Goal: Check status: Check status

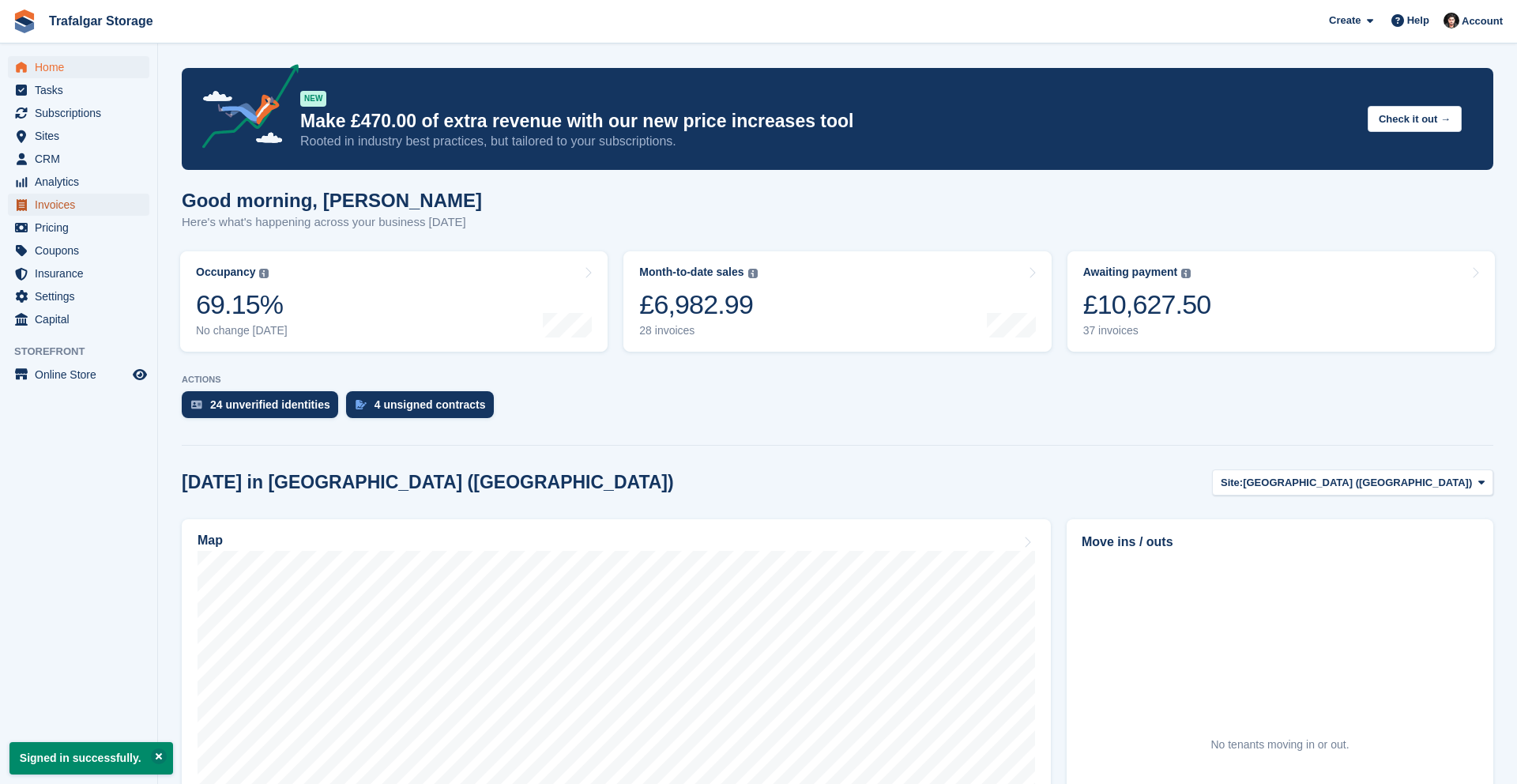
click at [60, 200] on span "Invoices" at bounding box center [82, 204] width 95 height 22
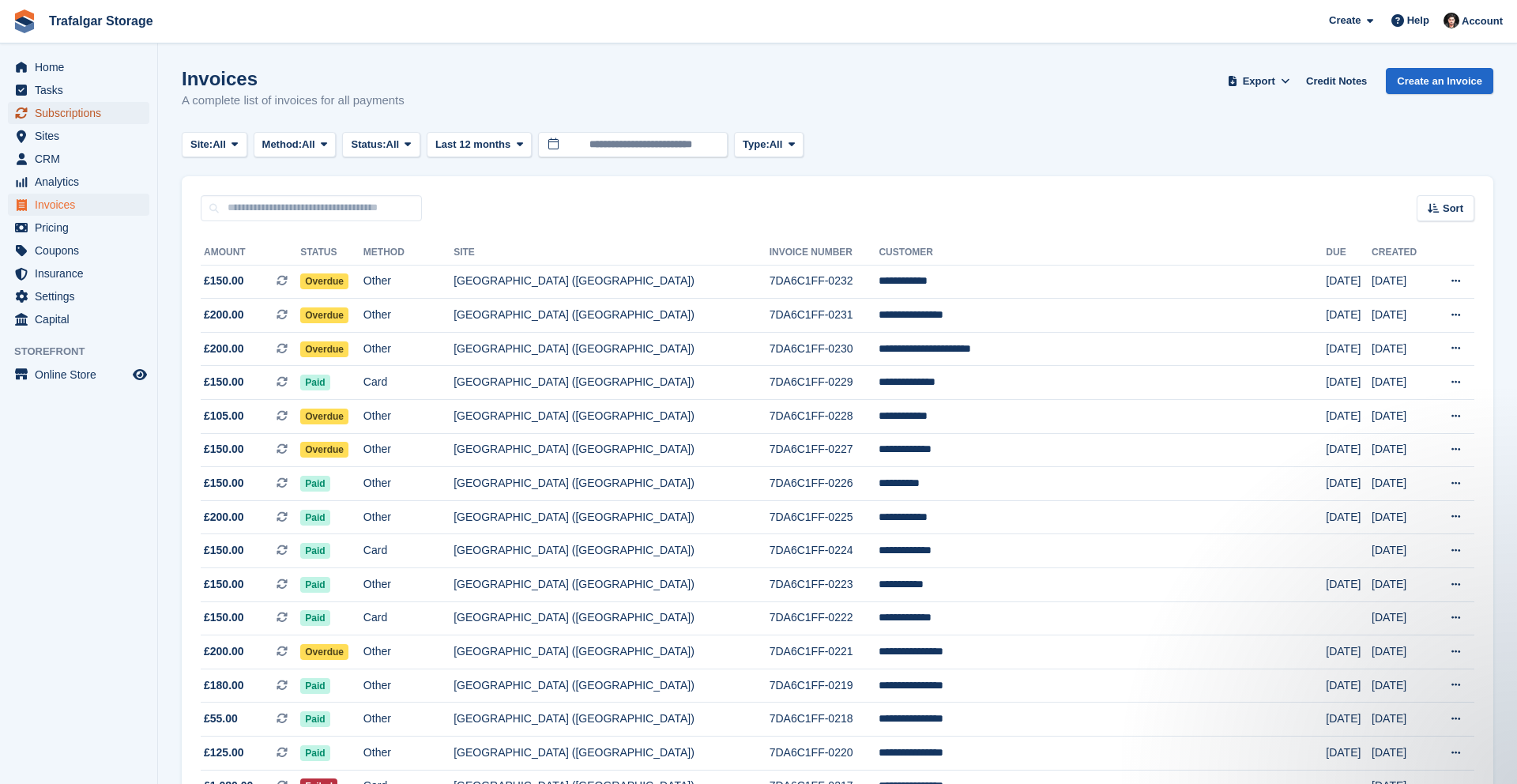
click at [84, 113] on span "Subscriptions" at bounding box center [82, 113] width 95 height 22
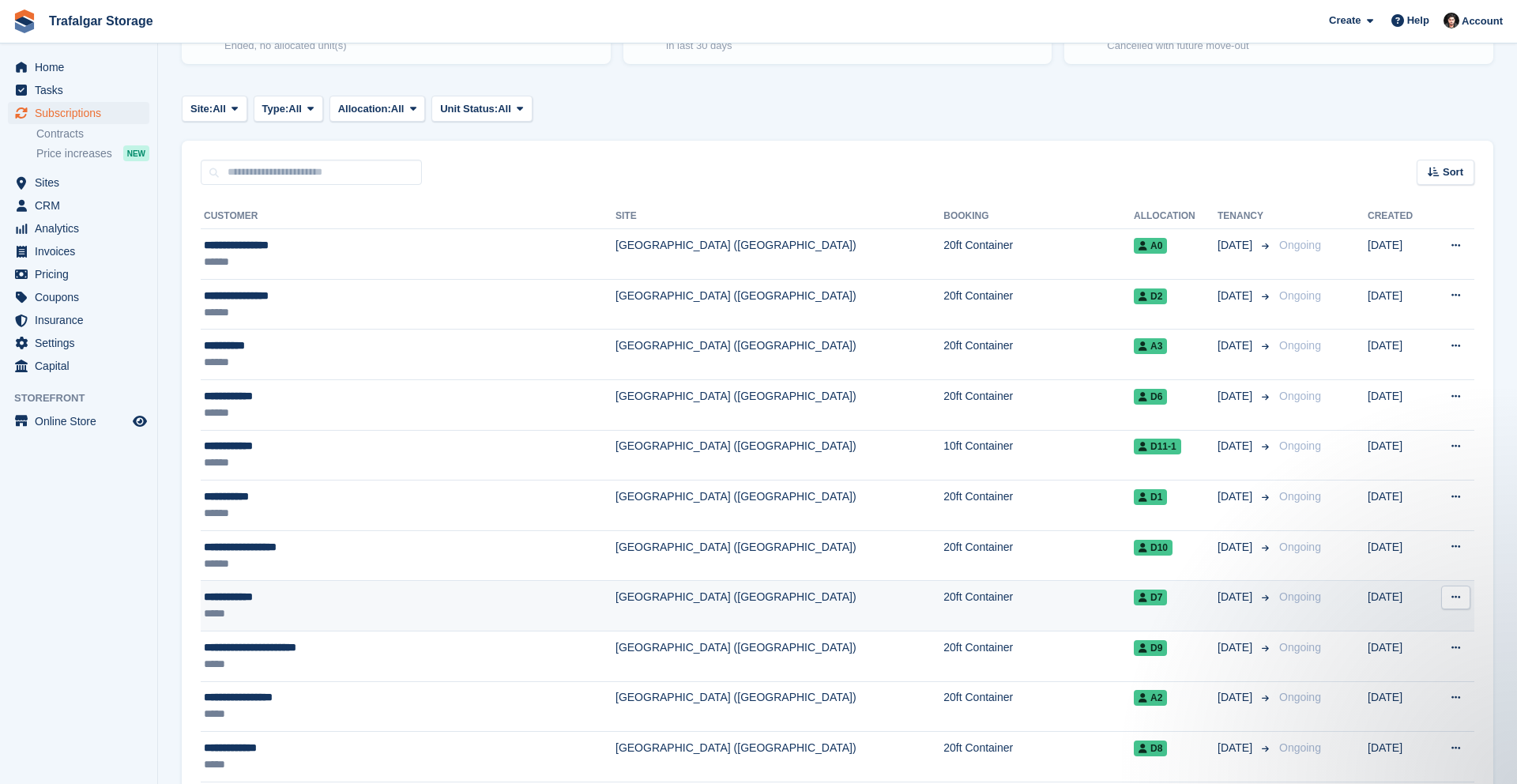
scroll to position [193, 0]
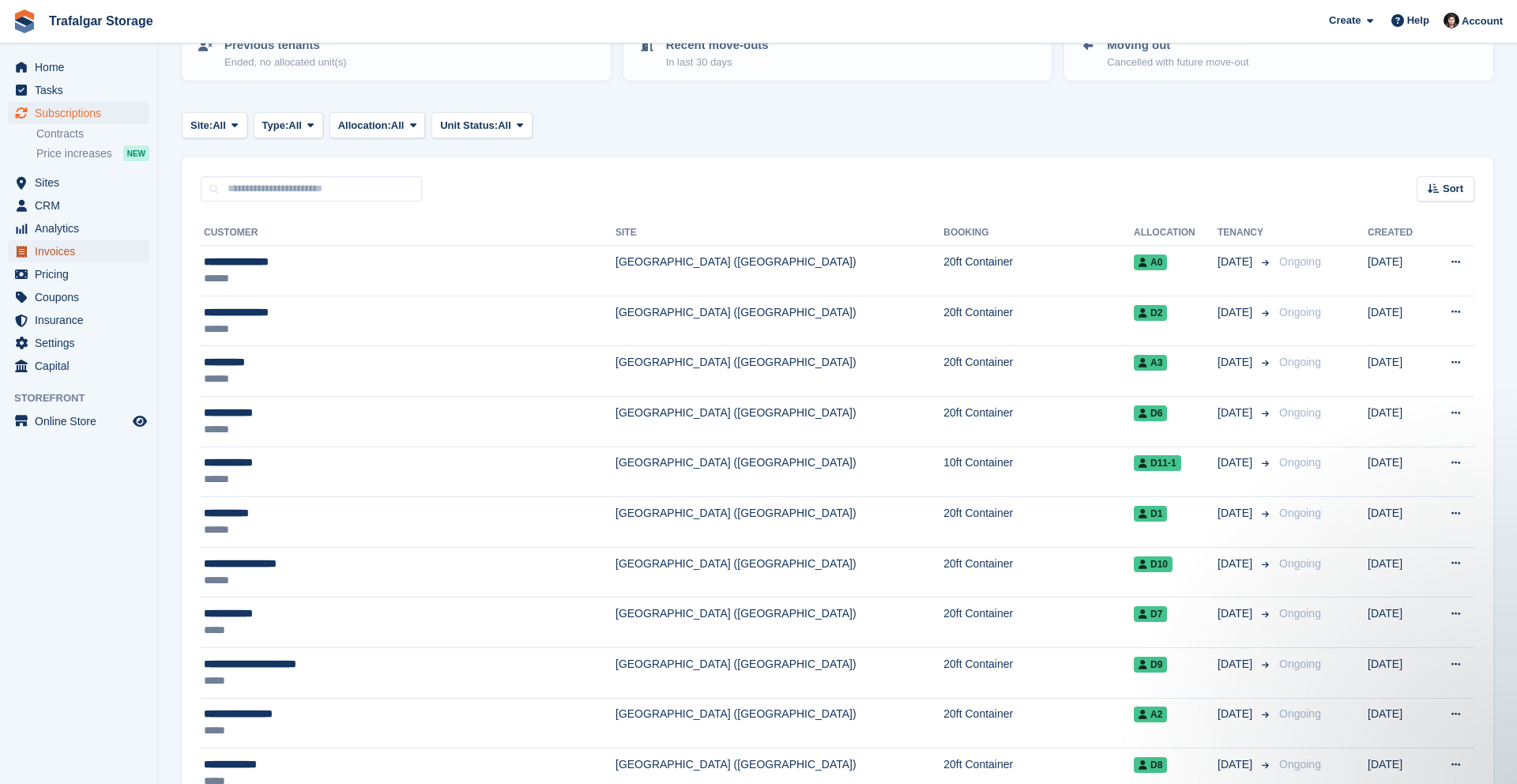
click at [43, 246] on span "Invoices" at bounding box center [82, 251] width 95 height 22
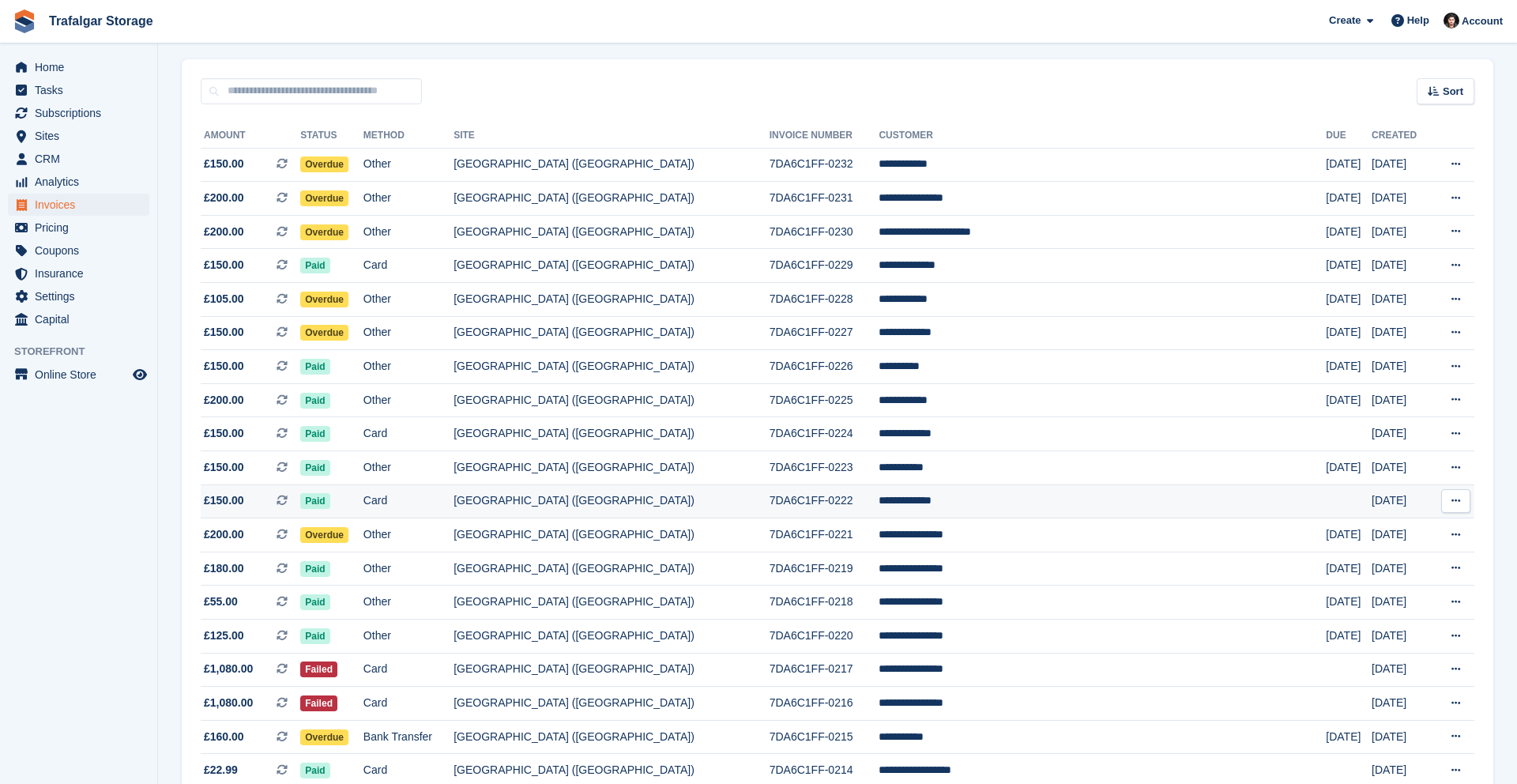
scroll to position [116, 0]
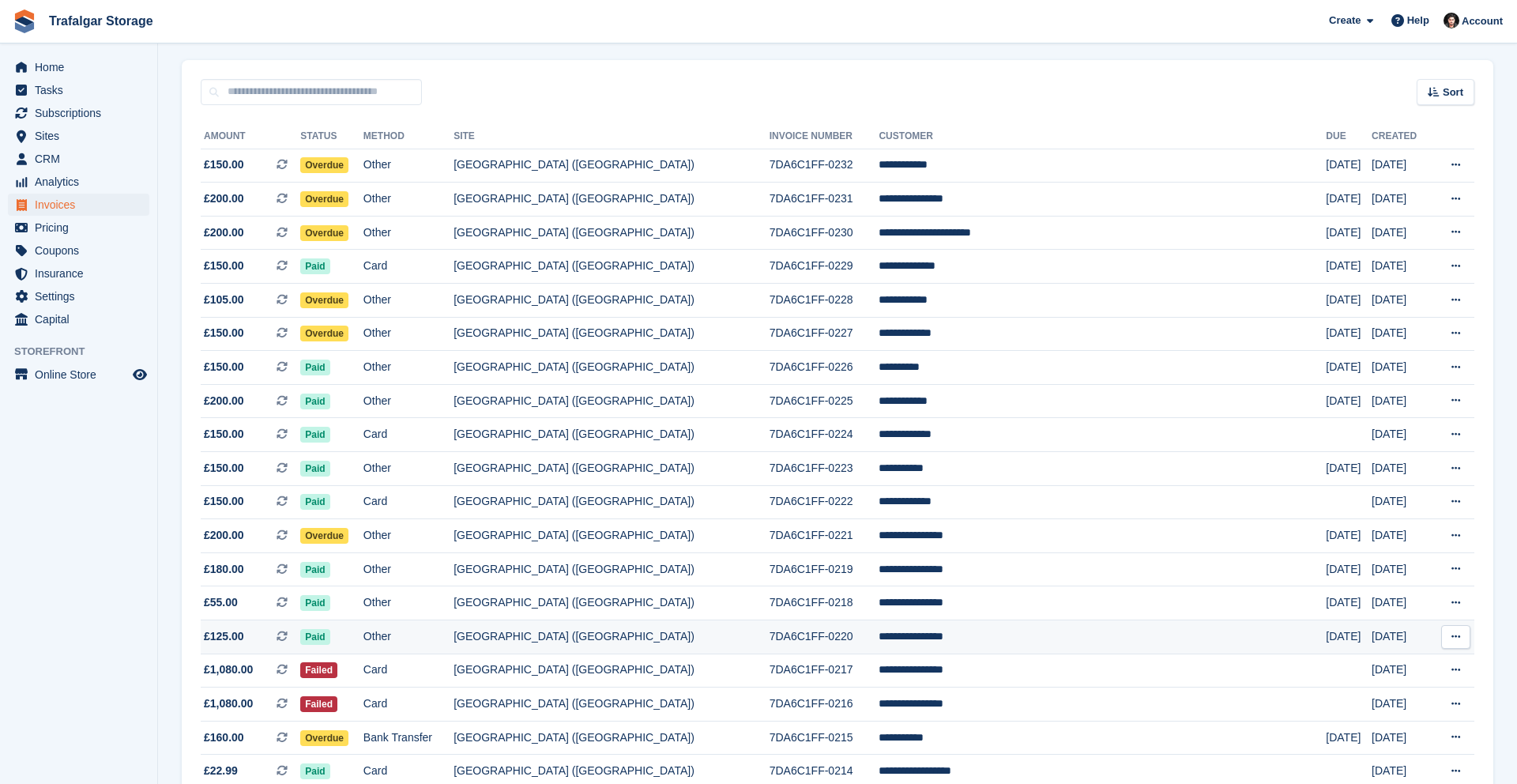
click at [454, 642] on td "Other" at bounding box center [408, 637] width 90 height 34
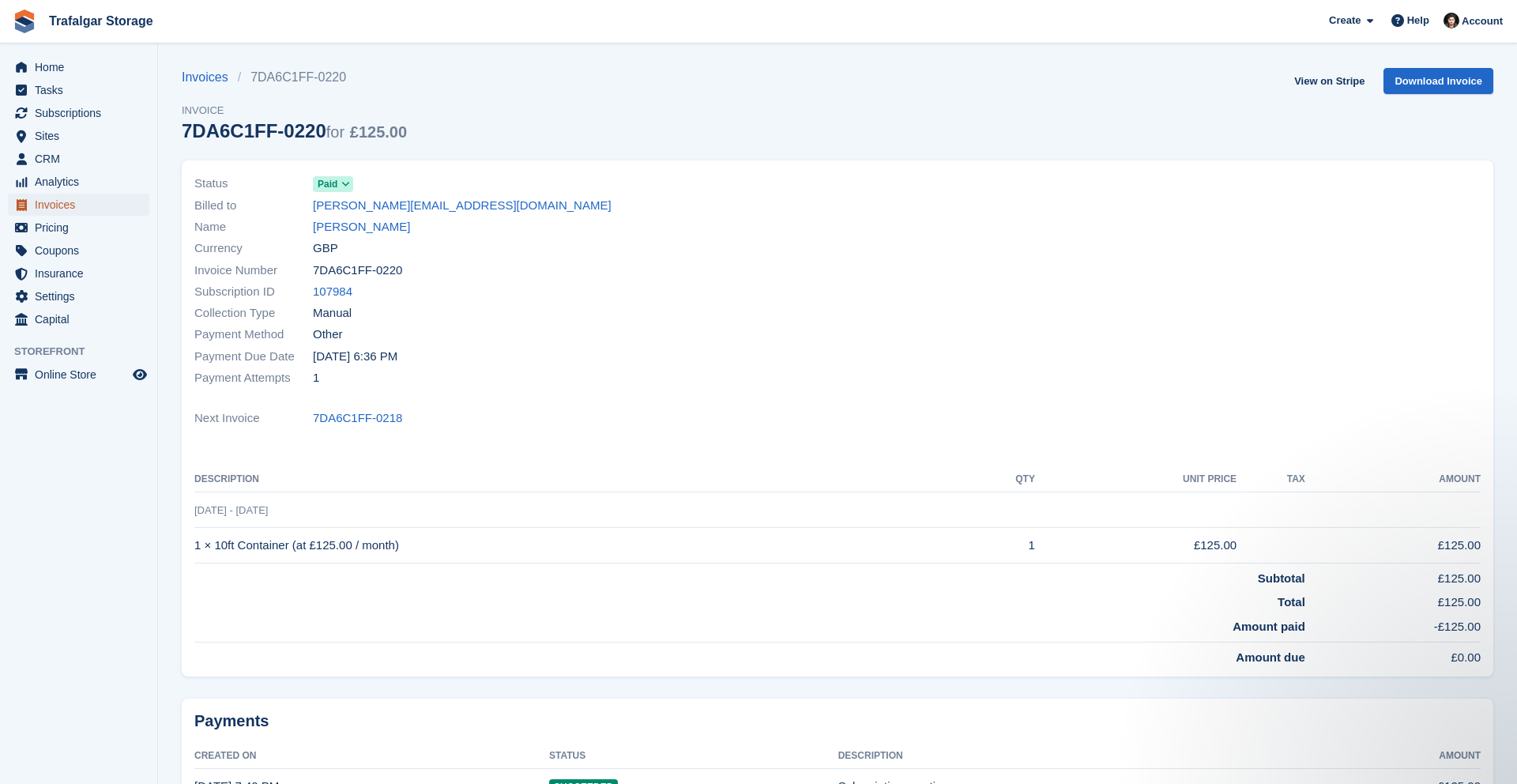
click at [60, 200] on span "Invoices" at bounding box center [82, 204] width 95 height 22
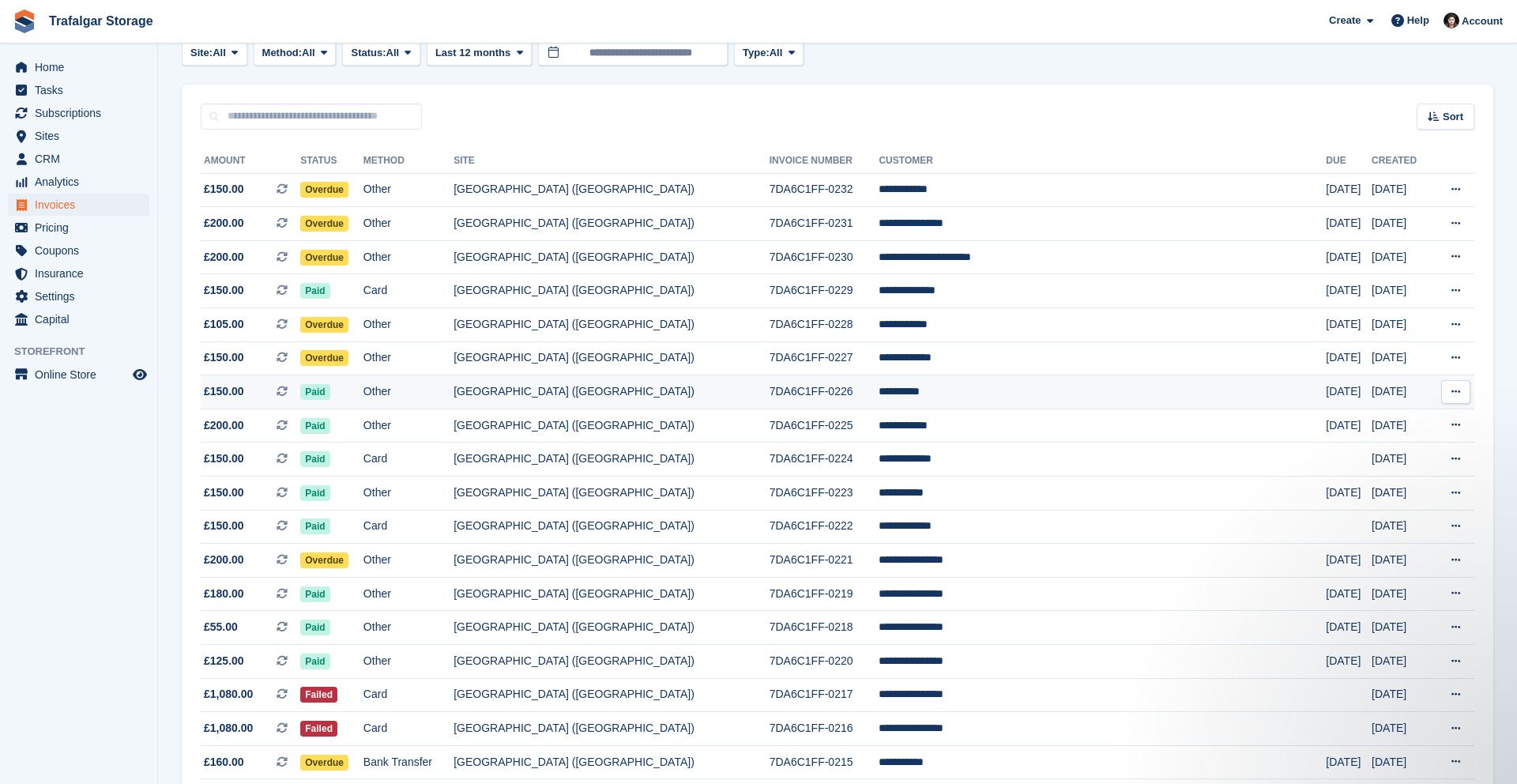
scroll to position [100, 0]
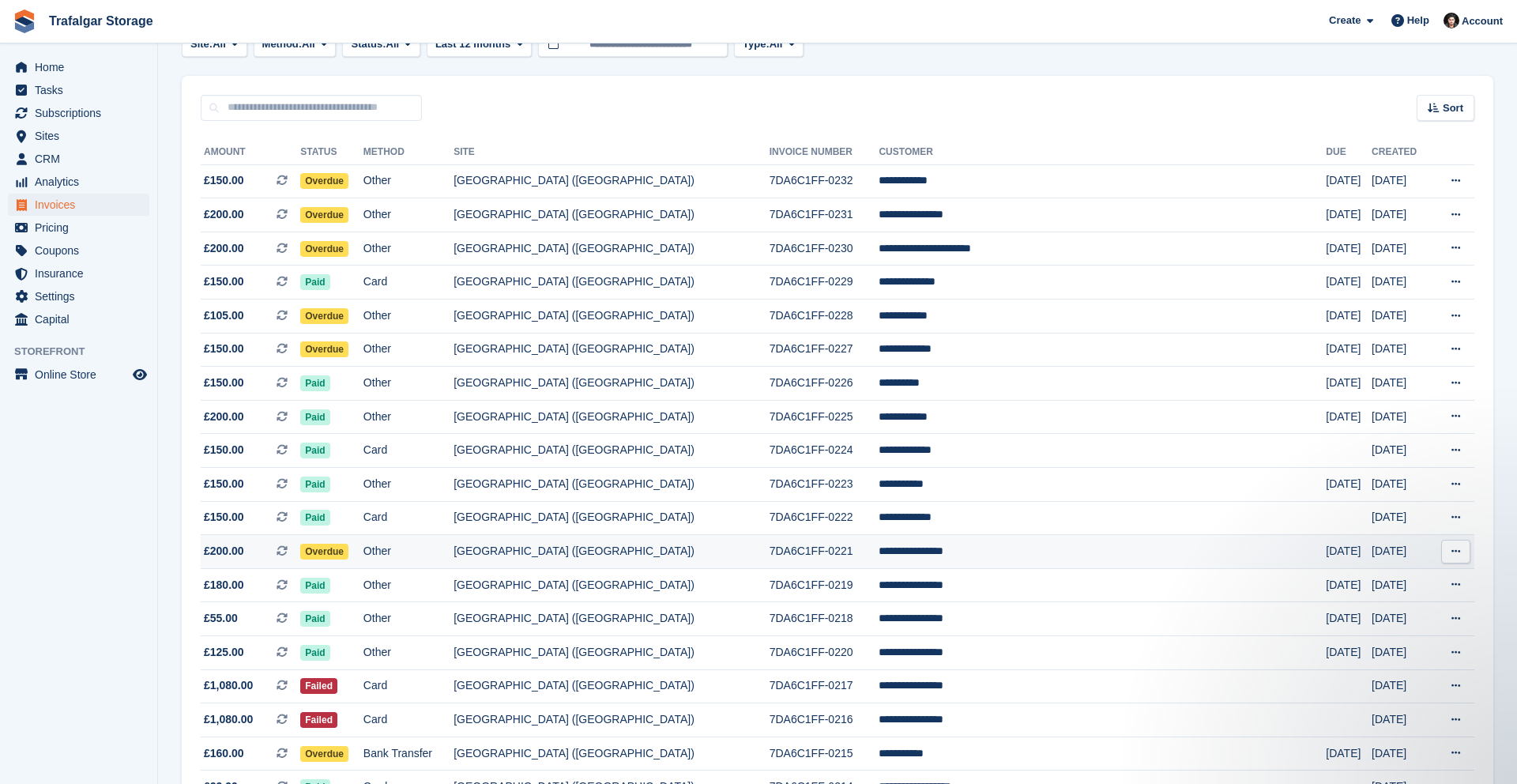
click at [1089, 555] on td "**********" at bounding box center [1102, 552] width 447 height 34
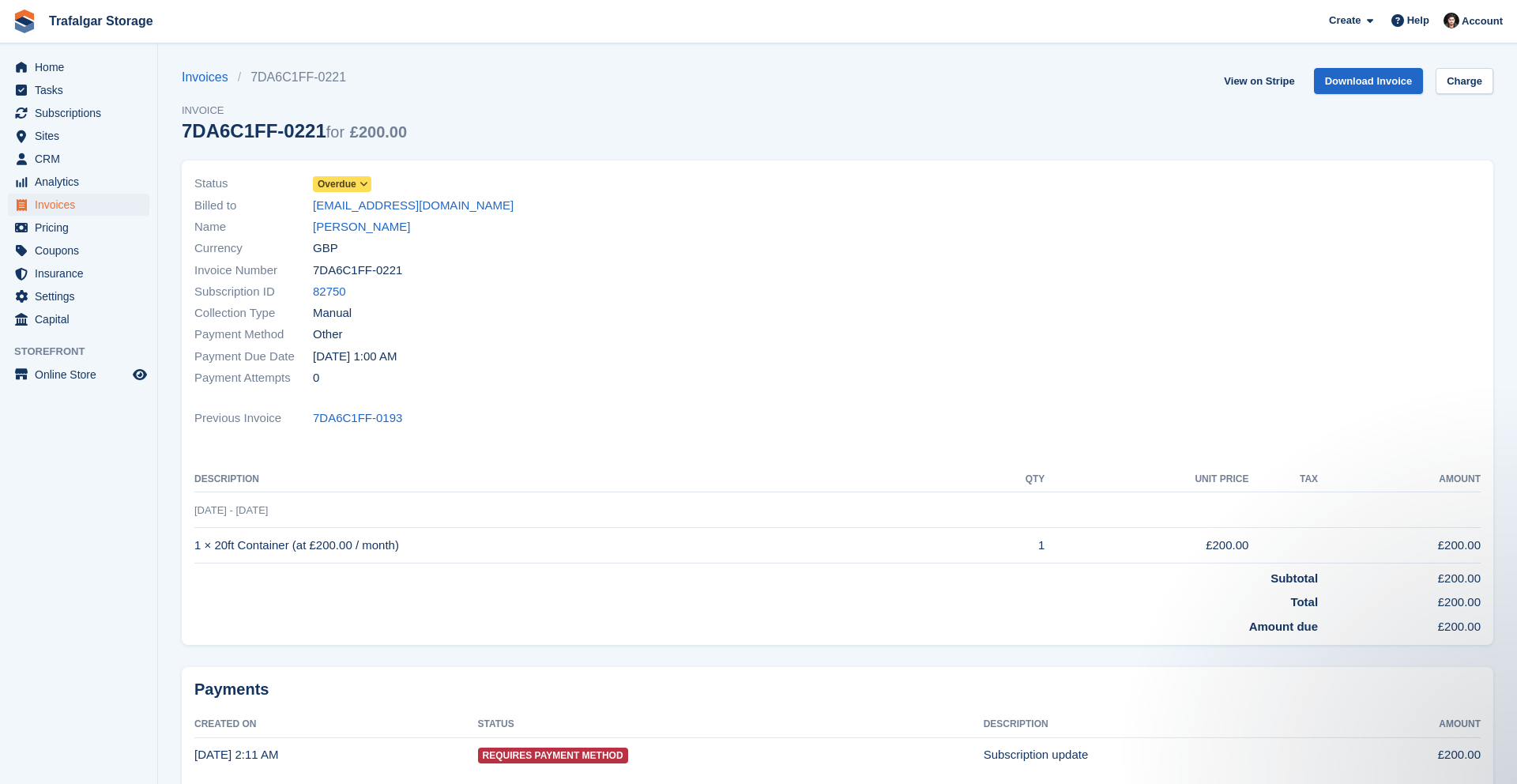
click at [368, 176] on link "Overdue" at bounding box center [342, 183] width 59 height 18
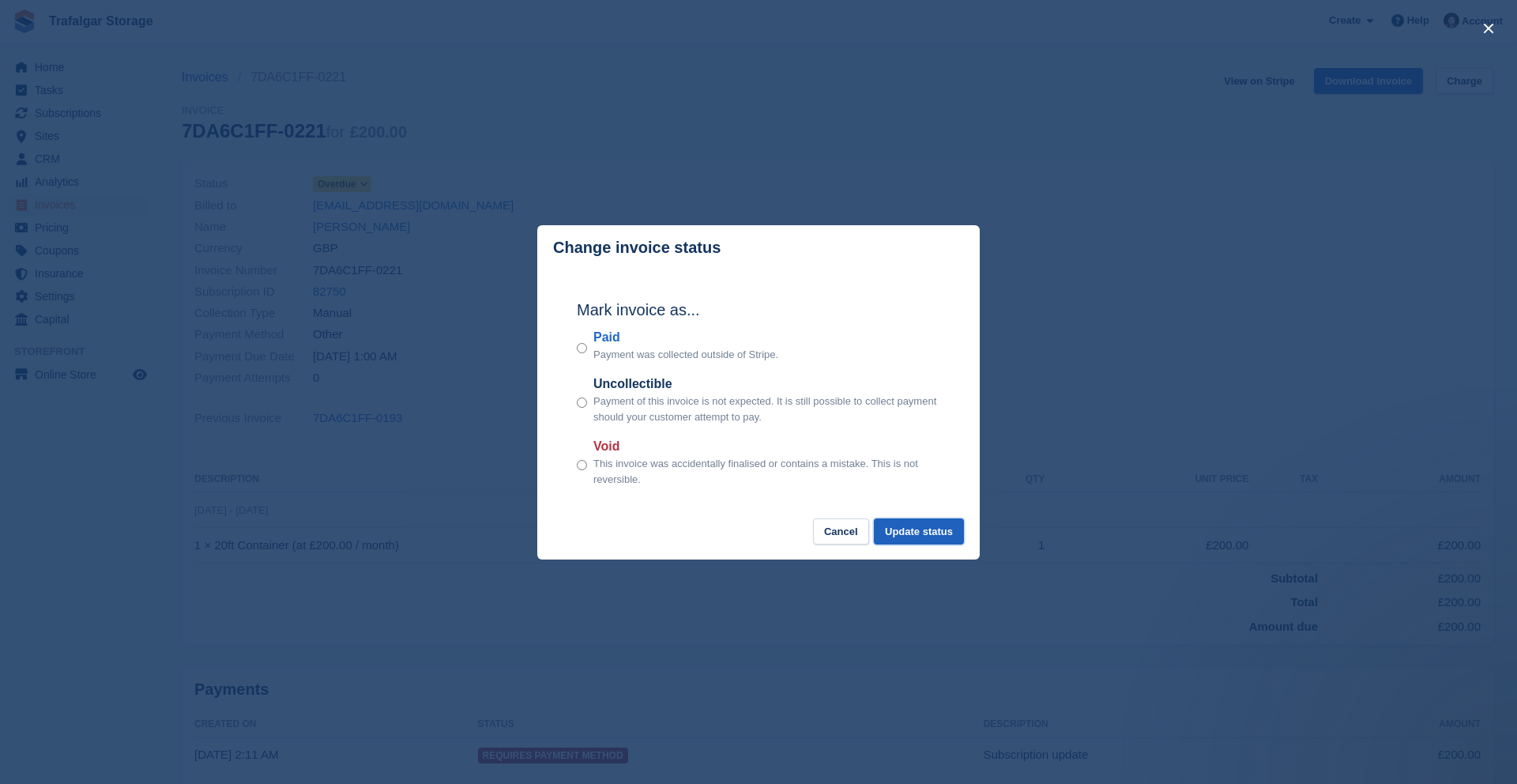
click at [941, 534] on button "Update status" at bounding box center [918, 531] width 90 height 26
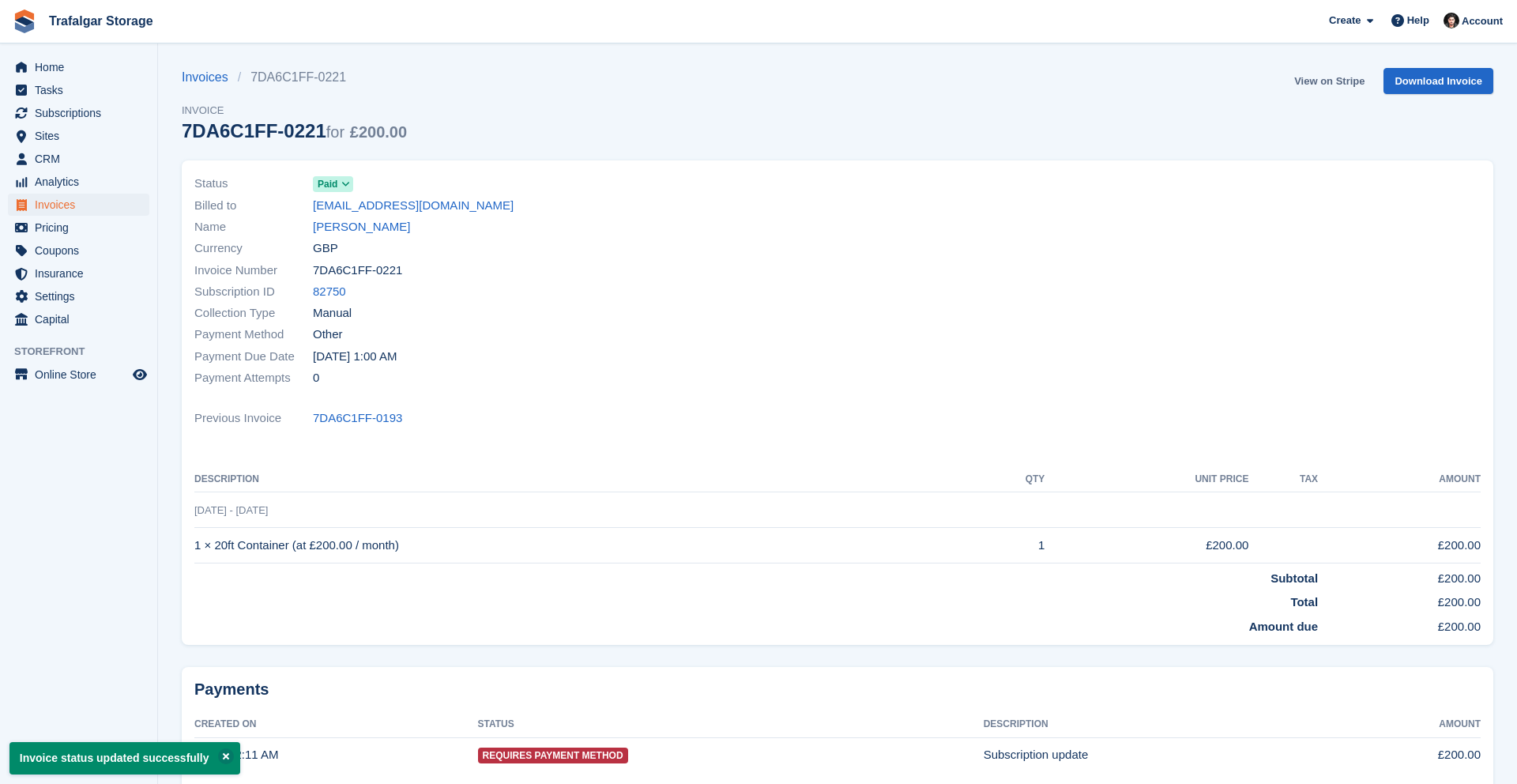
click at [1334, 84] on link "View on Stripe" at bounding box center [1330, 81] width 83 height 26
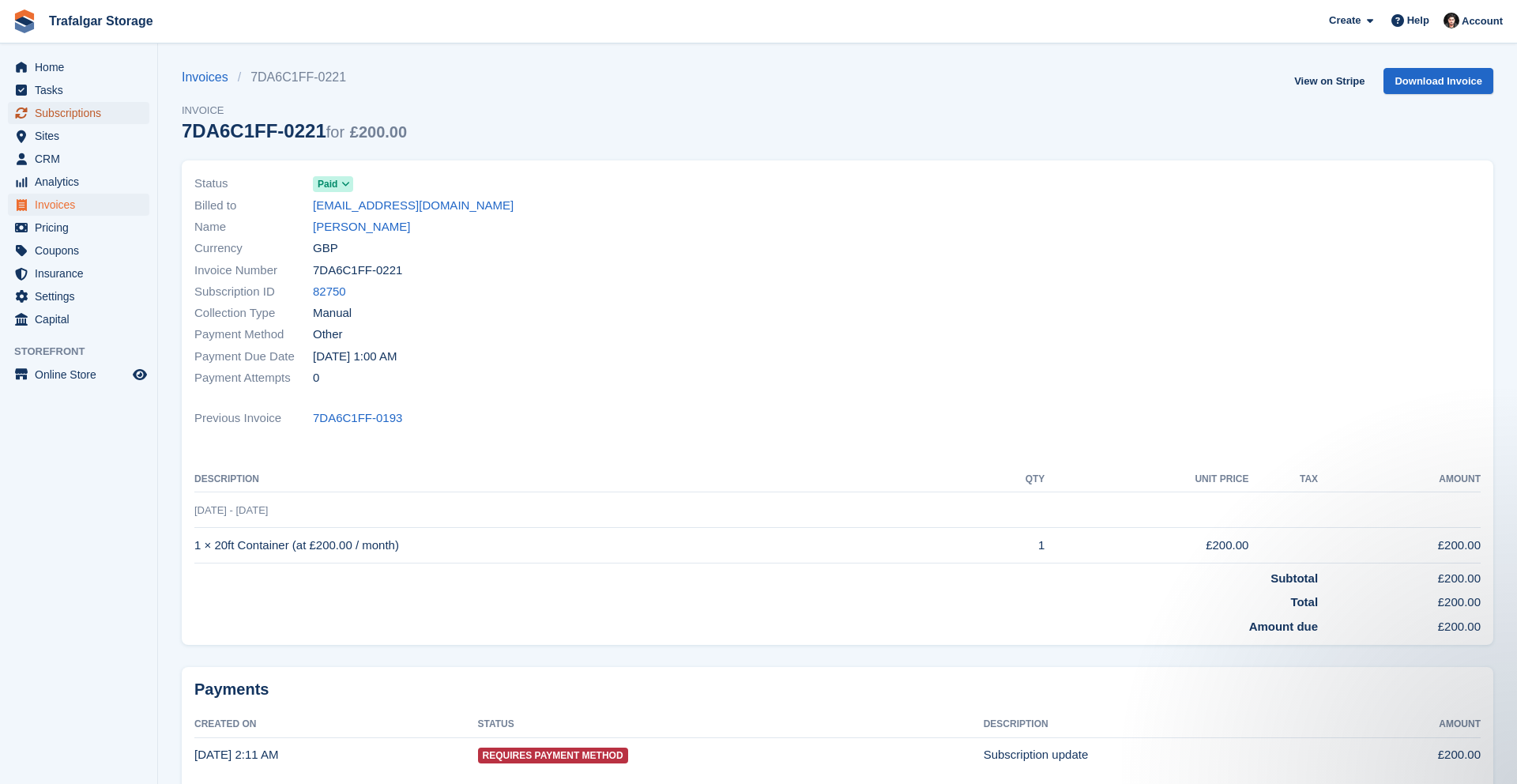
click at [69, 107] on span "Subscriptions" at bounding box center [82, 113] width 95 height 22
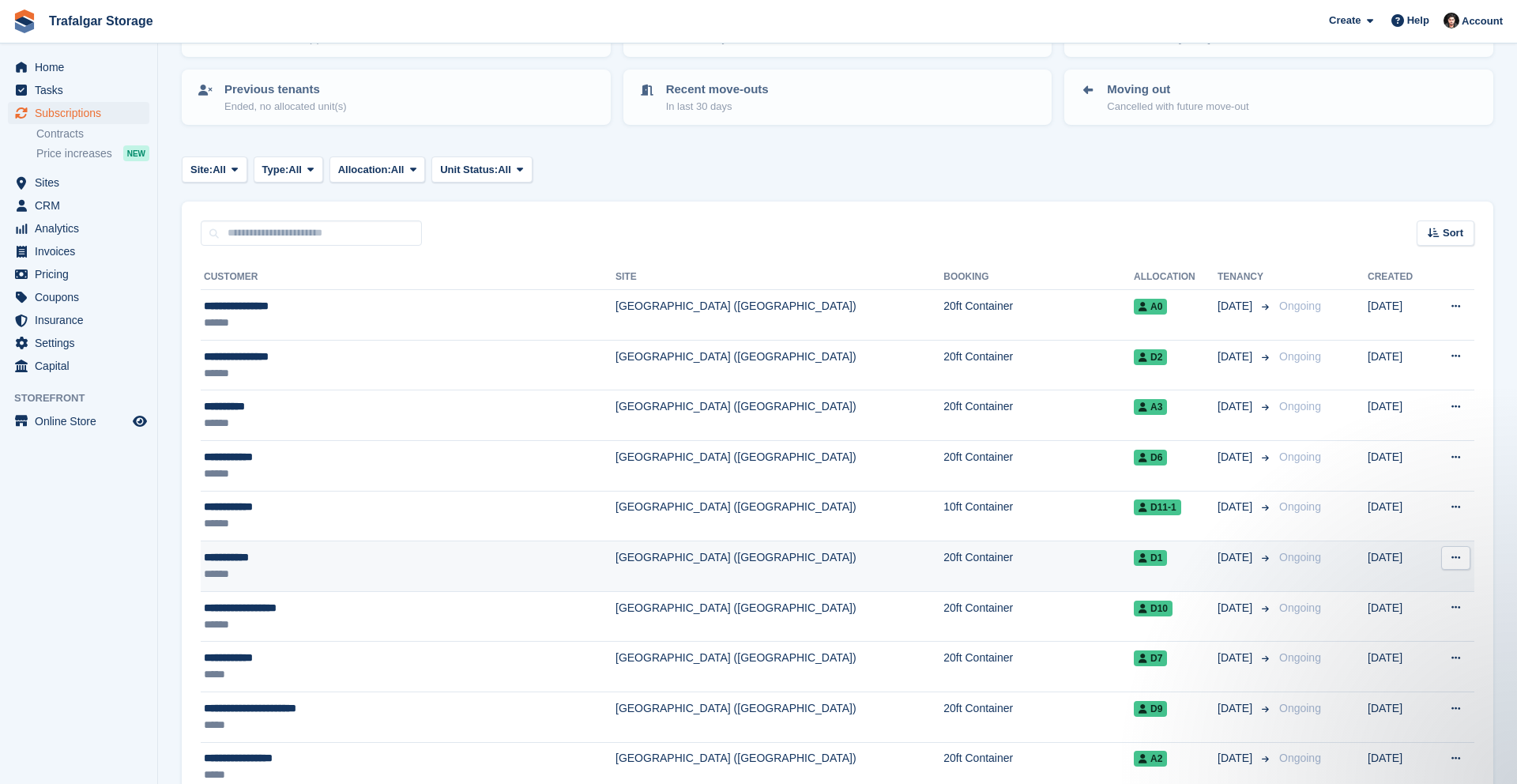
scroll to position [135, 0]
